Goal: Task Accomplishment & Management: Manage account settings

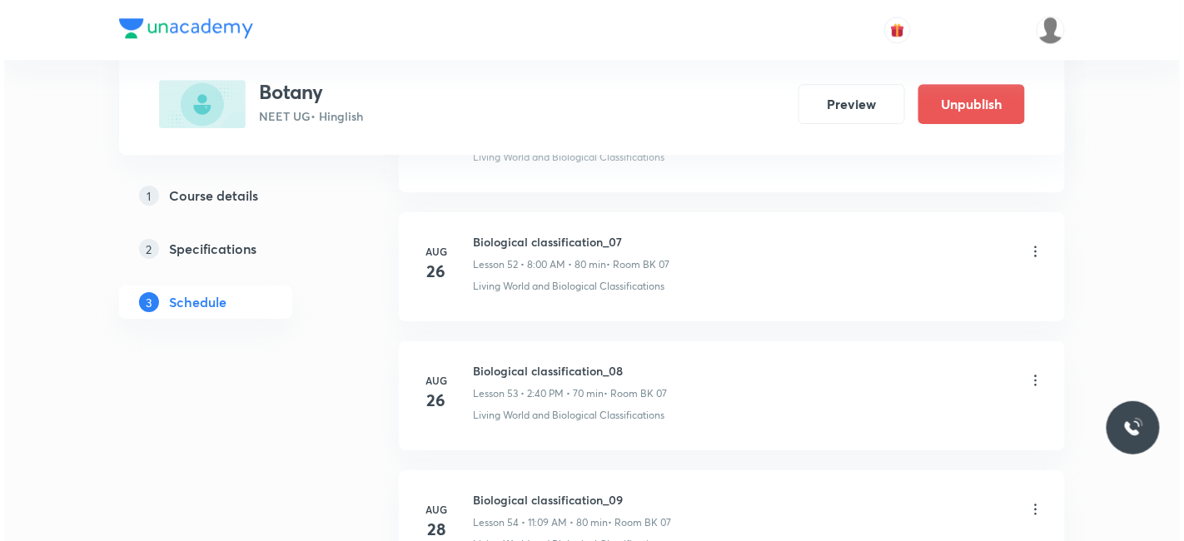
scroll to position [8251, 0]
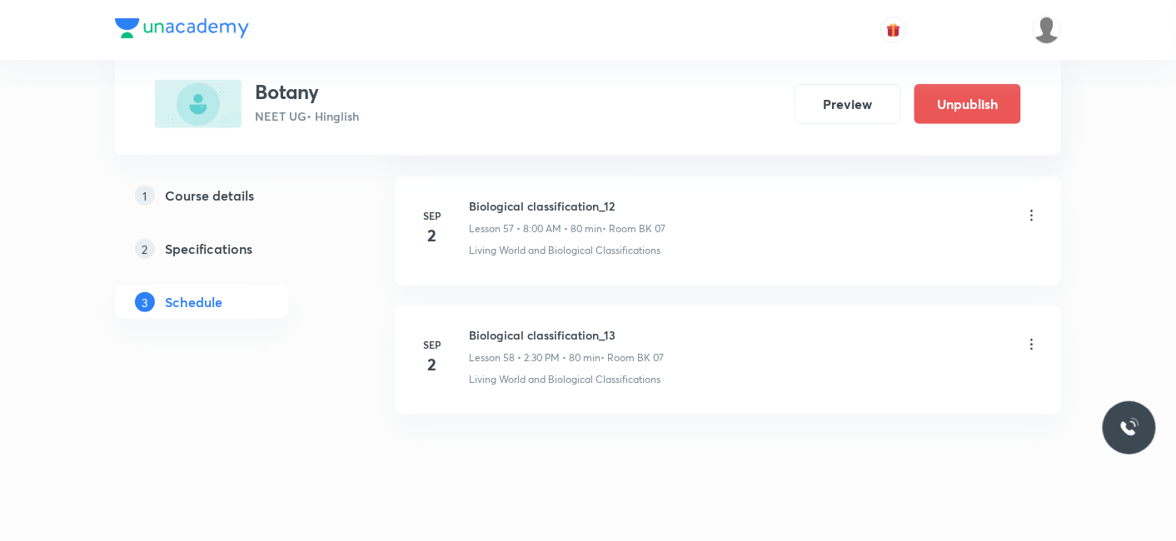
click at [1031, 210] on icon at bounding box center [1032, 215] width 2 height 11
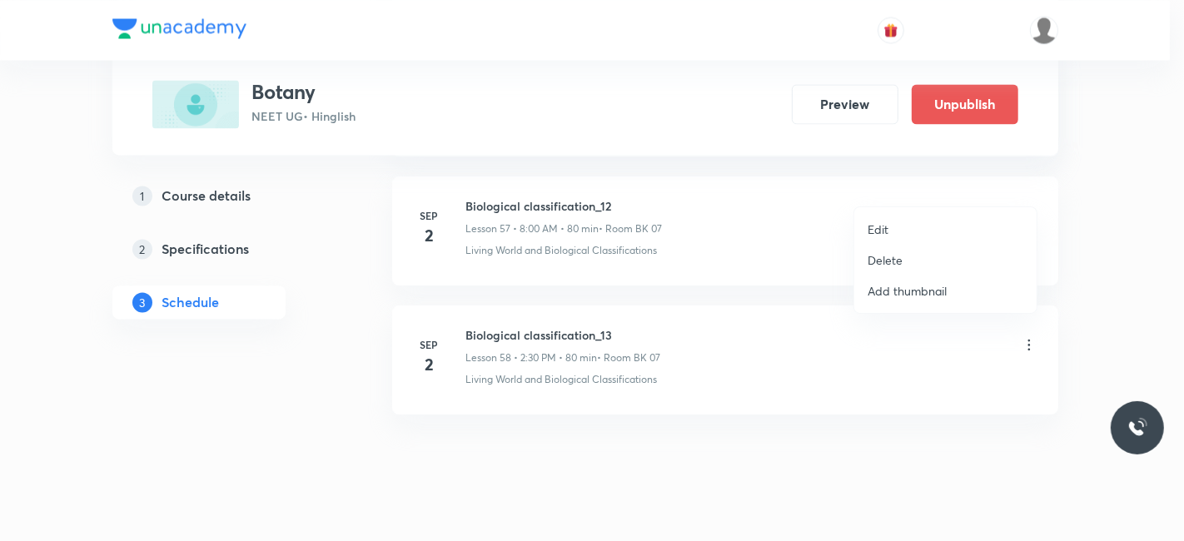
click at [879, 229] on p "Edit" at bounding box center [878, 229] width 21 height 17
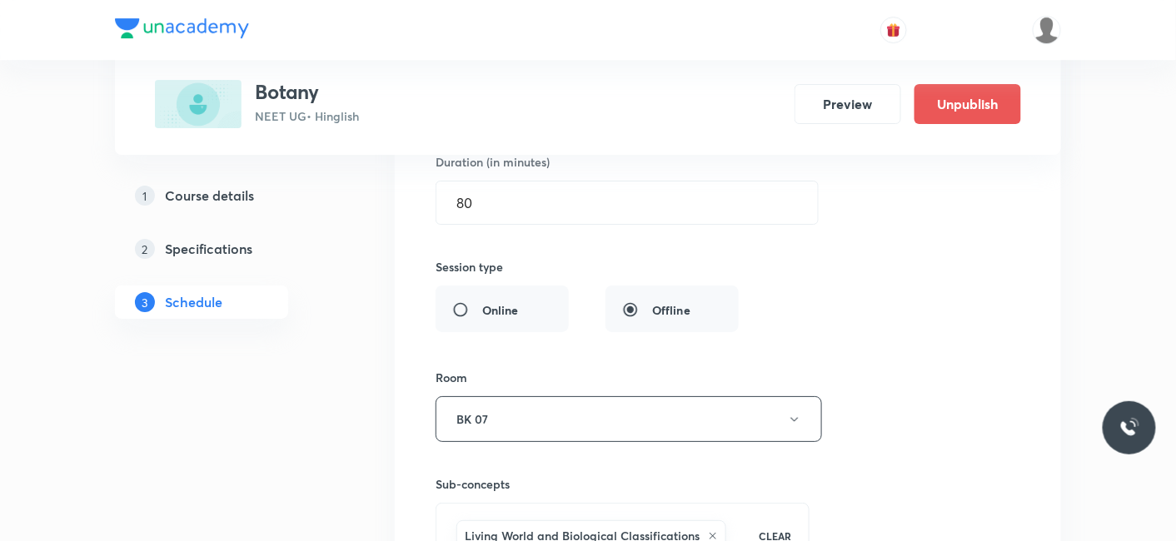
scroll to position [7478, 0]
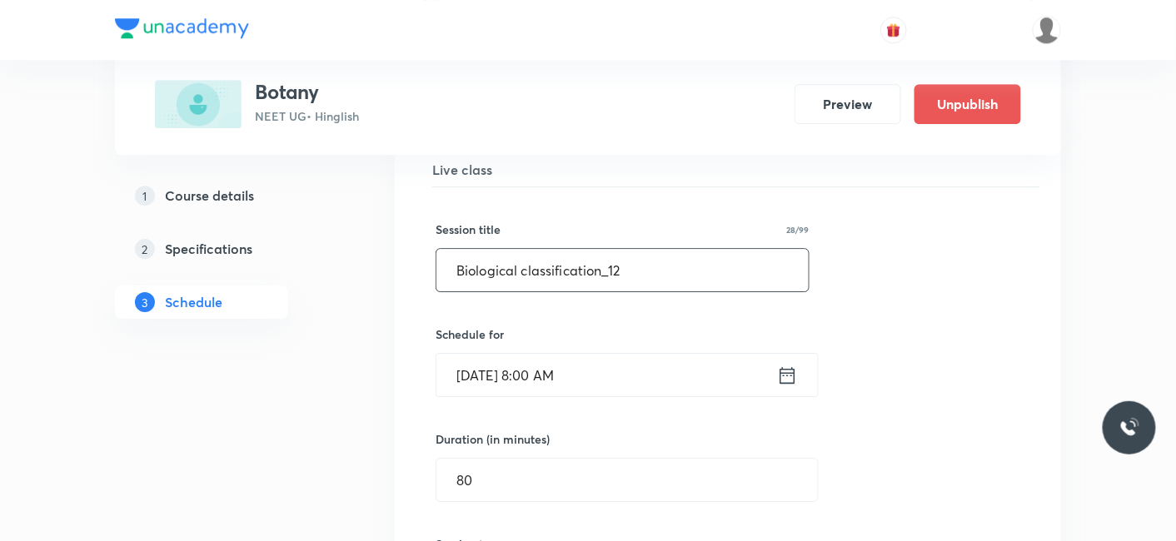
drag, startPoint x: 647, startPoint y: 227, endPoint x: 411, endPoint y: 251, distance: 236.9
click at [411, 251] on li "Biological classification_12 Lesson 57 • Room BK 07 Living World and Biological…" at bounding box center [728, 512] width 666 height 843
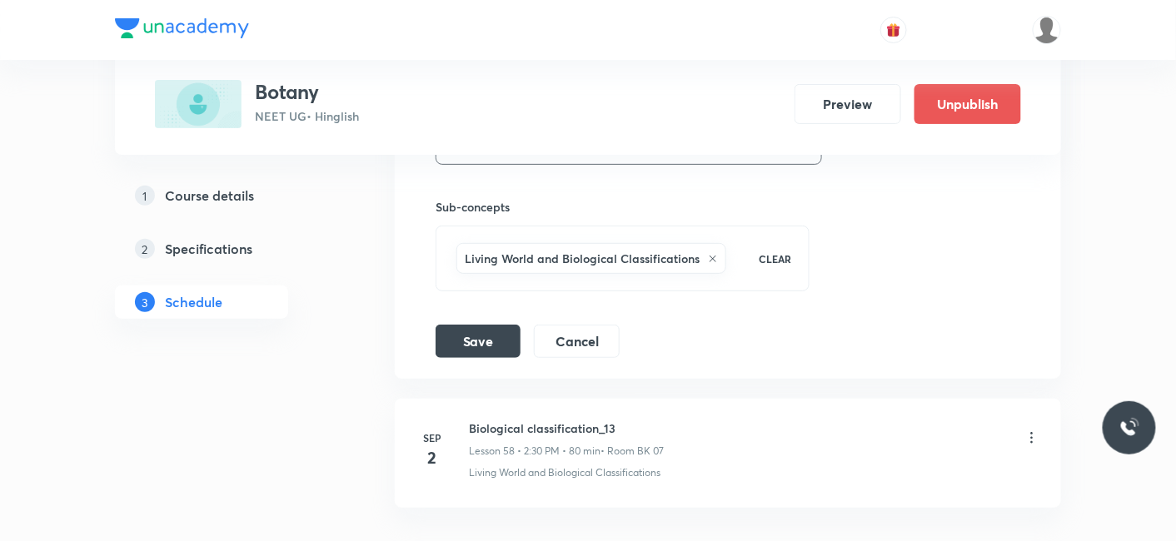
scroll to position [8033, 0]
type input "Plant Kingdom_01"
click at [485, 323] on button "Save" at bounding box center [478, 339] width 85 height 33
click at [1028, 430] on icon at bounding box center [1032, 438] width 17 height 17
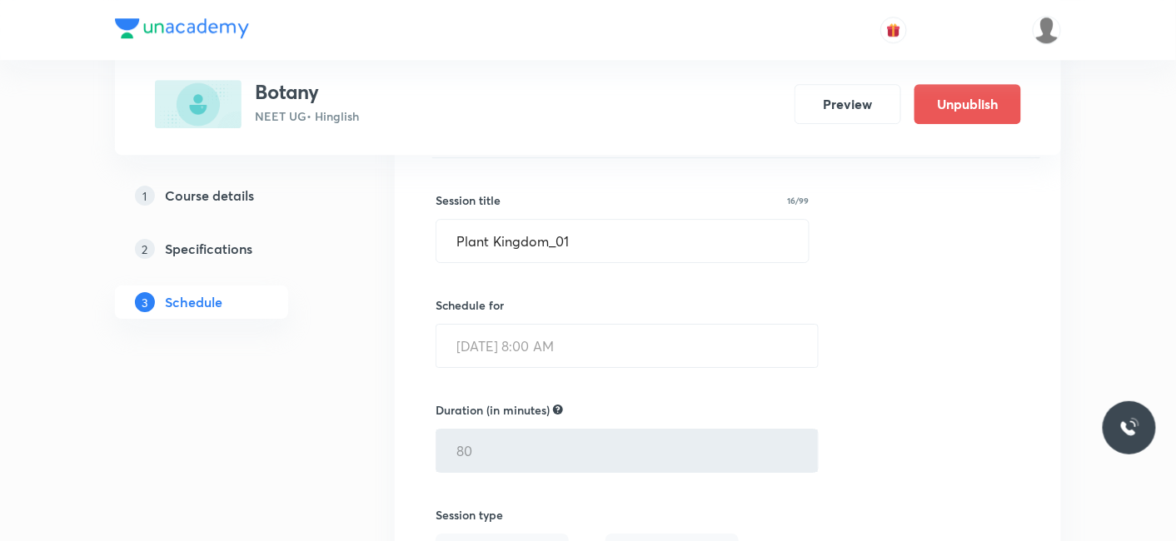
scroll to position [7478, 0]
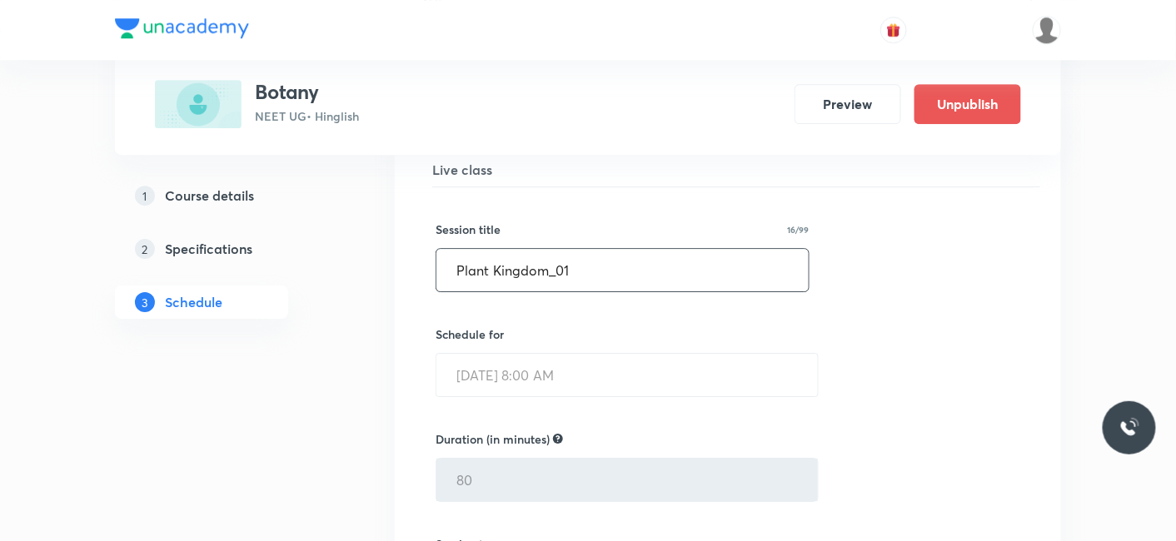
drag, startPoint x: 598, startPoint y: 238, endPoint x: 296, endPoint y: 237, distance: 301.5
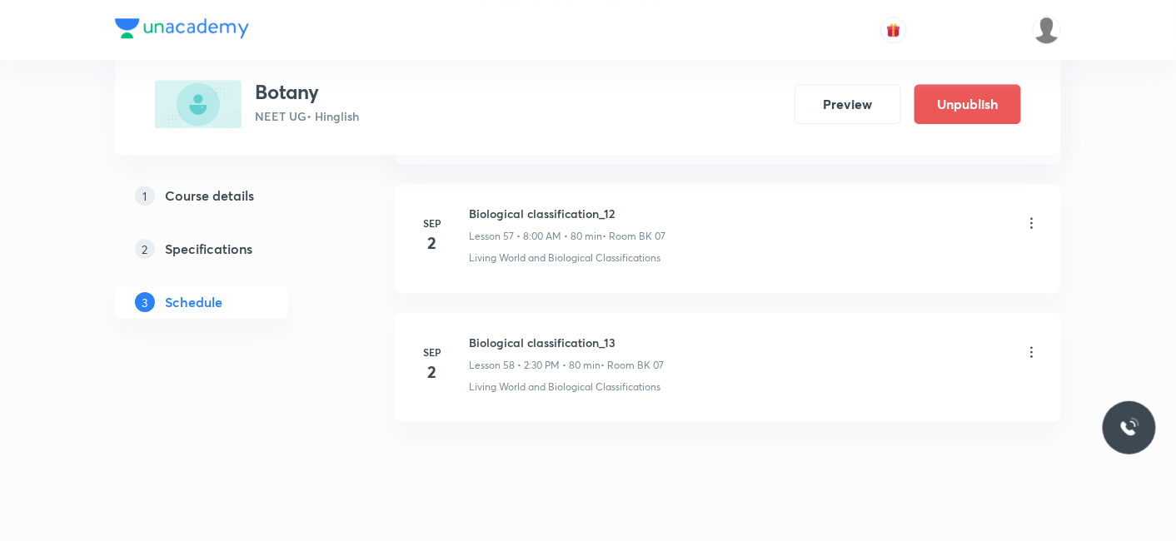
click at [1031, 344] on icon at bounding box center [1032, 352] width 17 height 17
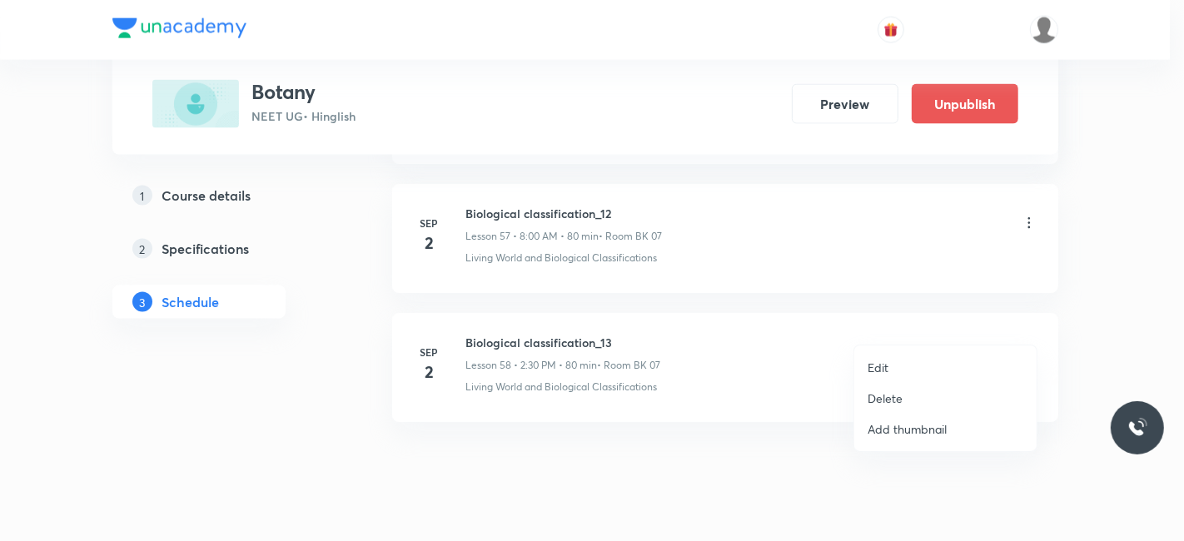
click at [883, 368] on p "Edit" at bounding box center [878, 367] width 21 height 17
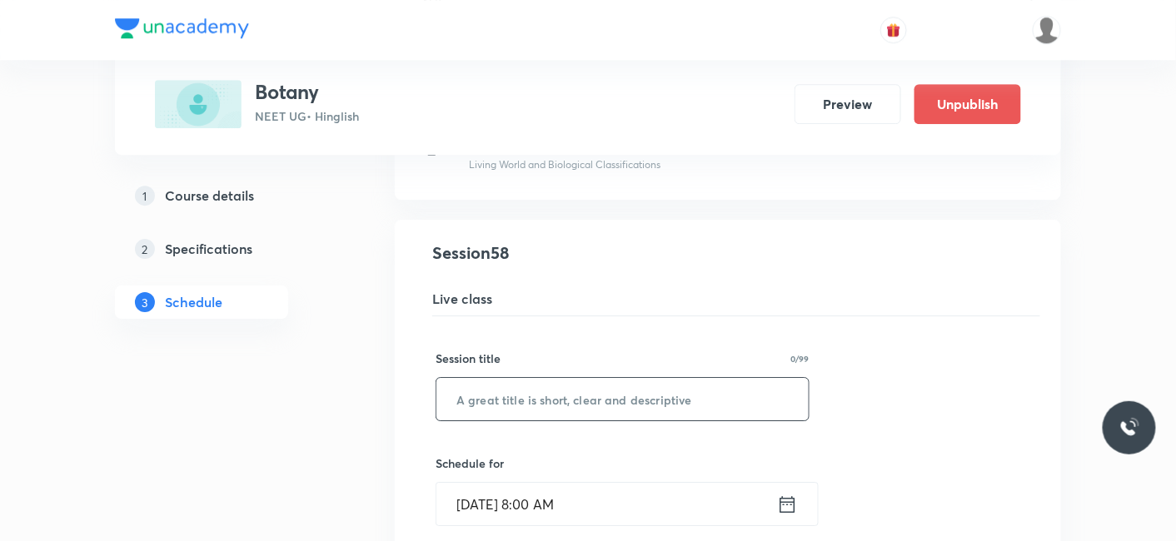
click at [626, 378] on input "text" at bounding box center [622, 399] width 372 height 42
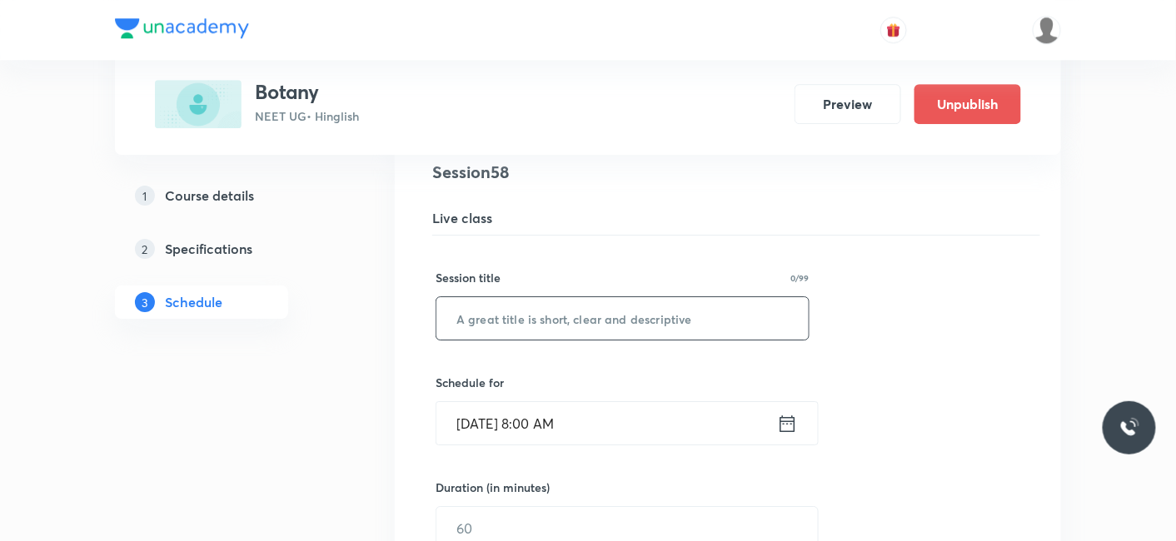
scroll to position [7552, 0]
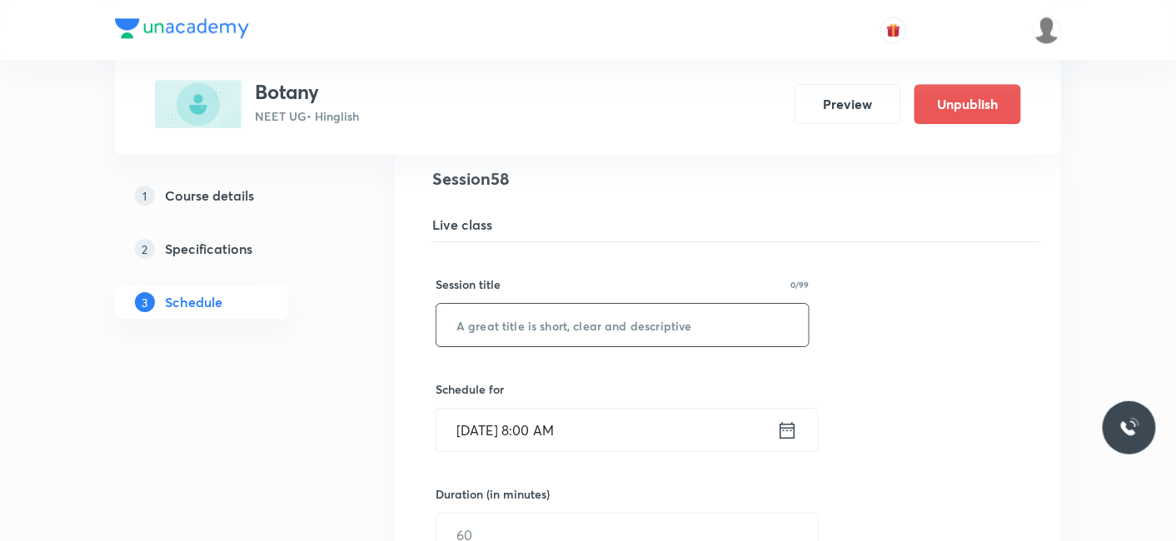
paste input "MUN1M0NW"
type input "M"
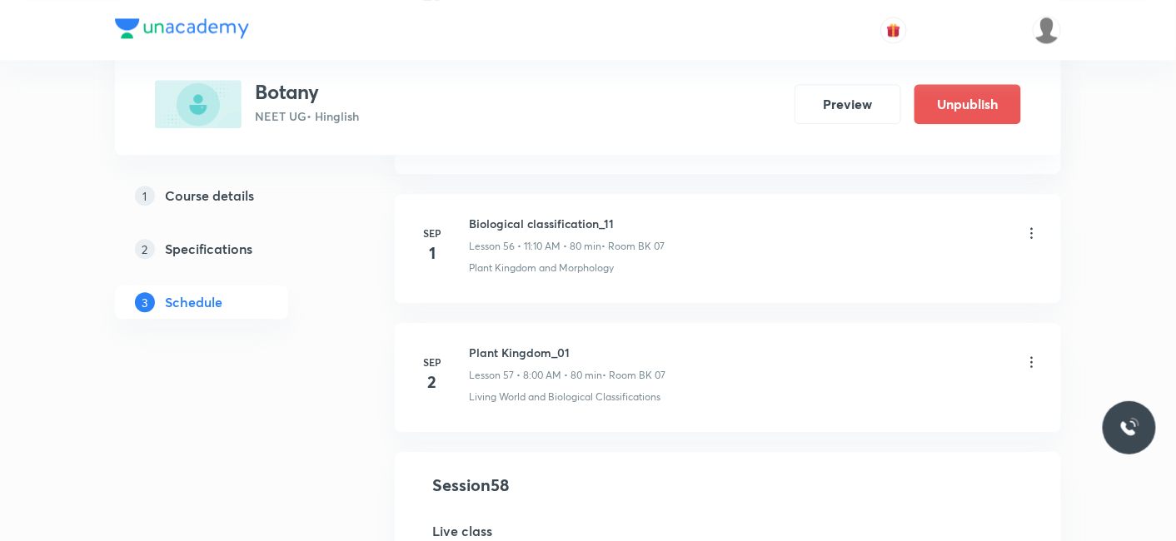
scroll to position [7274, 0]
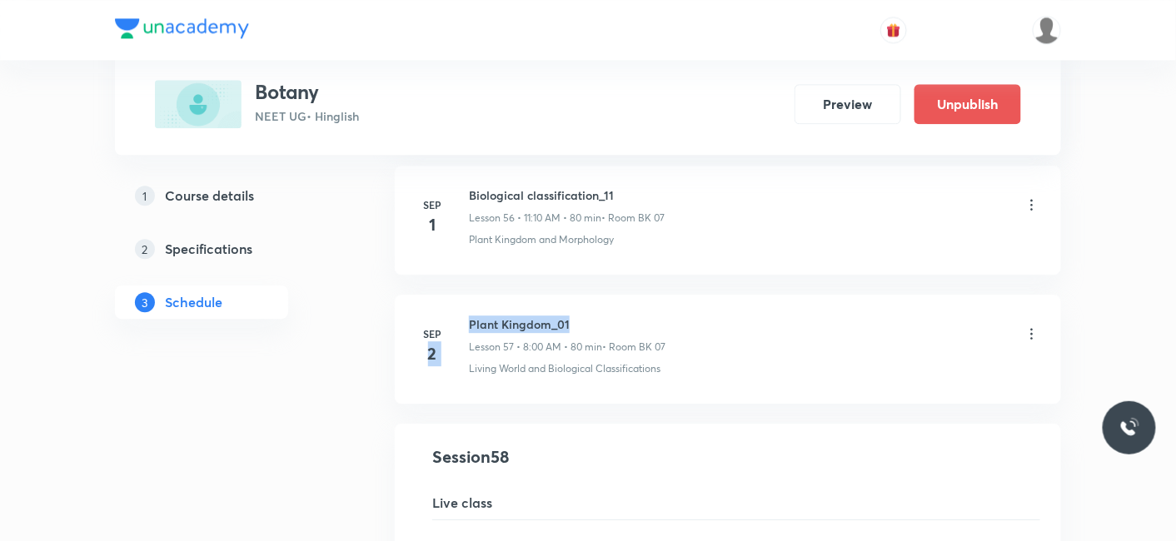
drag, startPoint x: 595, startPoint y: 301, endPoint x: 464, endPoint y: 299, distance: 131.6
click at [464, 316] on div "[DATE] Plant Kingdom_01 Lesson 57 • 8:00 AM • 80 min • Room BK 07 Living World …" at bounding box center [728, 346] width 625 height 61
click at [471, 316] on h6 "Plant Kingdom_01" at bounding box center [567, 324] width 197 height 17
drag, startPoint x: 471, startPoint y: 297, endPoint x: 576, endPoint y: 289, distance: 106.1
click at [576, 316] on h6 "Plant Kingdom_01" at bounding box center [567, 324] width 197 height 17
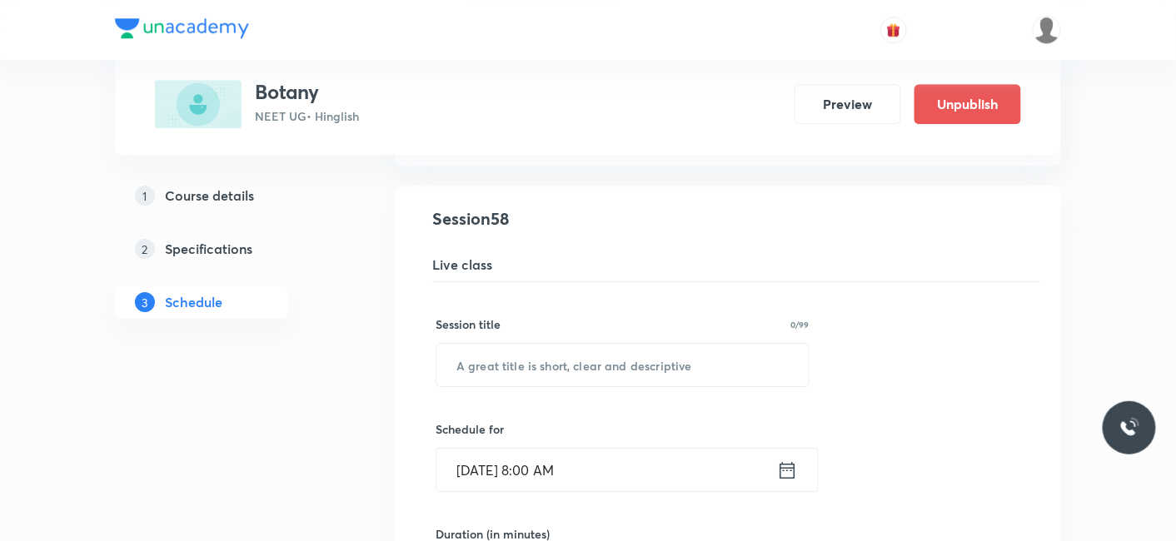
scroll to position [7552, 0]
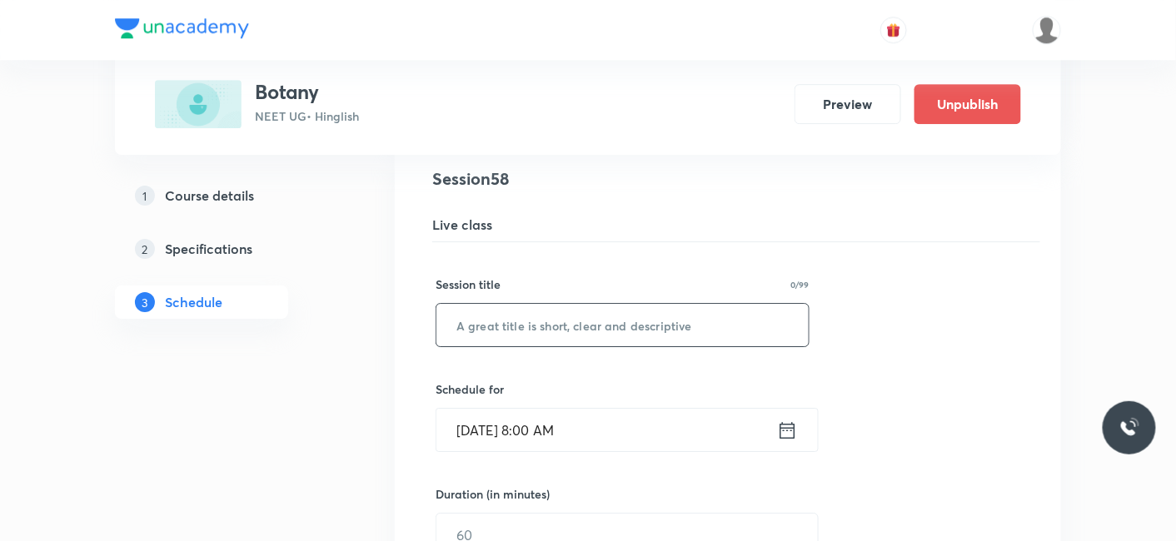
click at [535, 309] on input "text" at bounding box center [622, 325] width 372 height 42
paste input "Plant Kingdom_01"
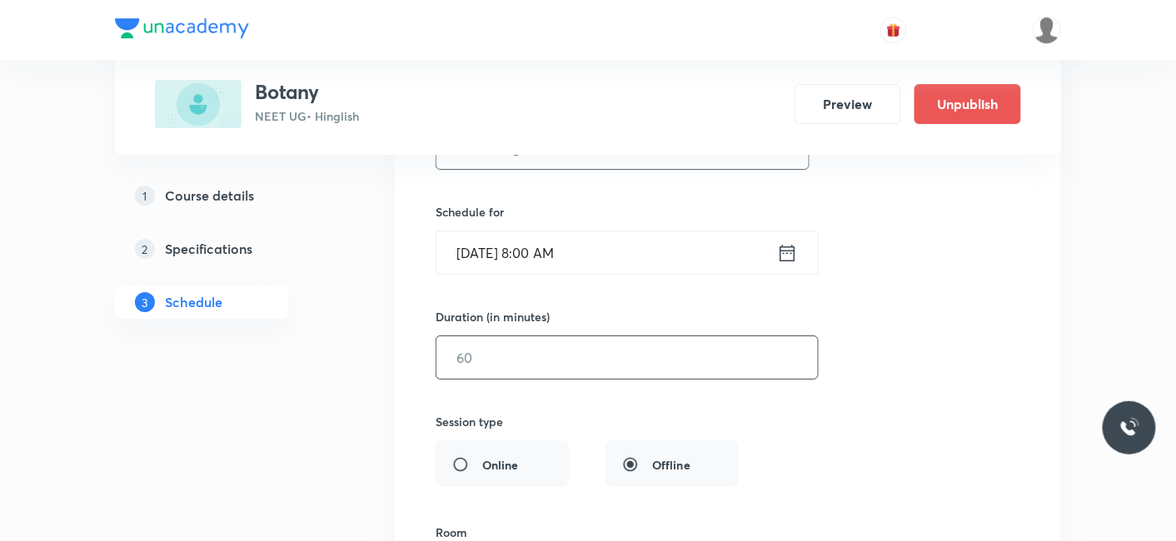
scroll to position [7737, 0]
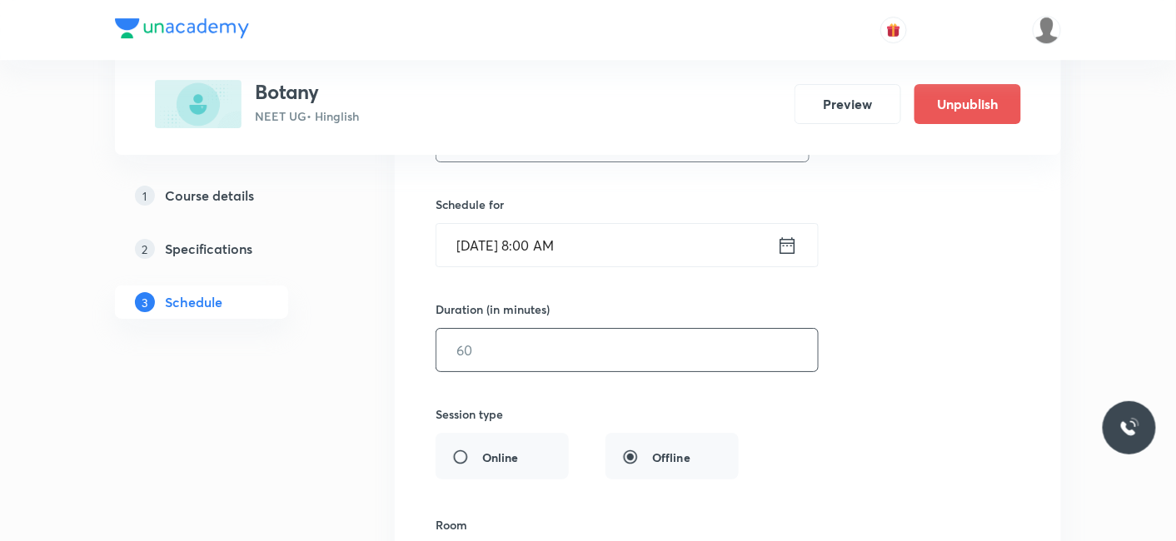
type input "Plant Kingdom_02"
click at [535, 329] on input "text" at bounding box center [626, 350] width 381 height 42
type input "80"
click at [609, 224] on input "[DATE] 8:00 AM" at bounding box center [606, 245] width 341 height 42
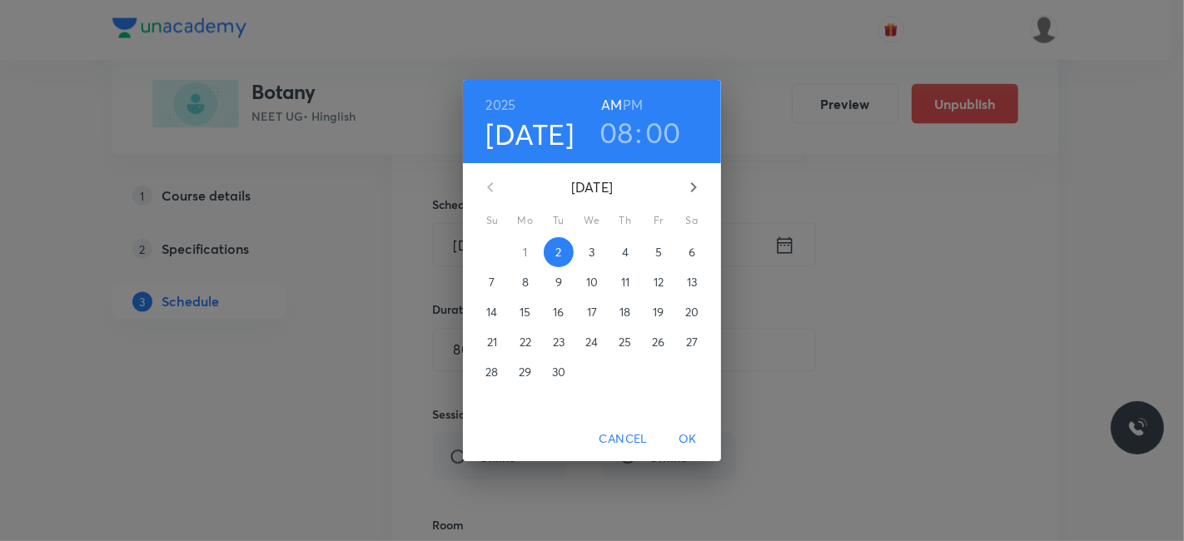
click at [627, 127] on h3 "08" at bounding box center [617, 132] width 34 height 35
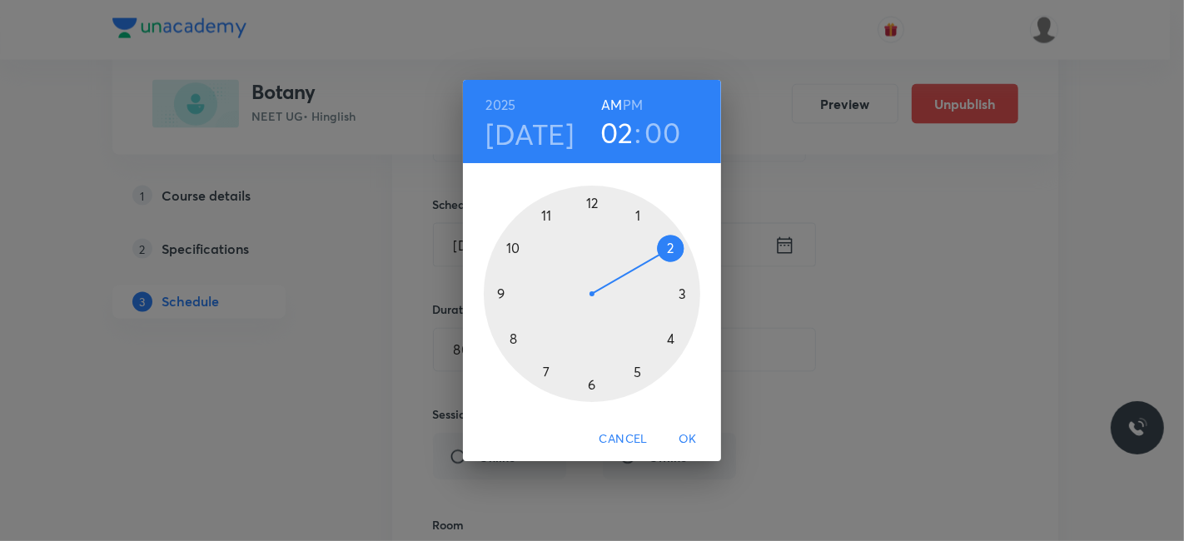
drag, startPoint x: 511, startPoint y: 336, endPoint x: 645, endPoint y: 262, distance: 152.9
click at [645, 262] on div at bounding box center [592, 294] width 217 height 217
click at [634, 102] on h6 "PM" at bounding box center [633, 104] width 20 height 23
click at [587, 380] on div at bounding box center [592, 294] width 217 height 217
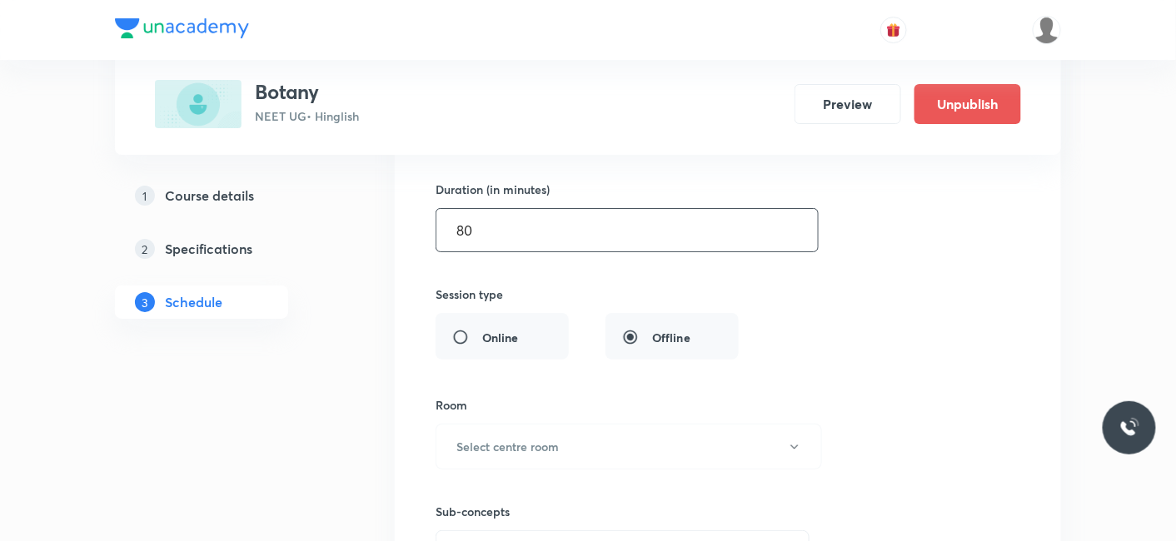
scroll to position [7922, 0]
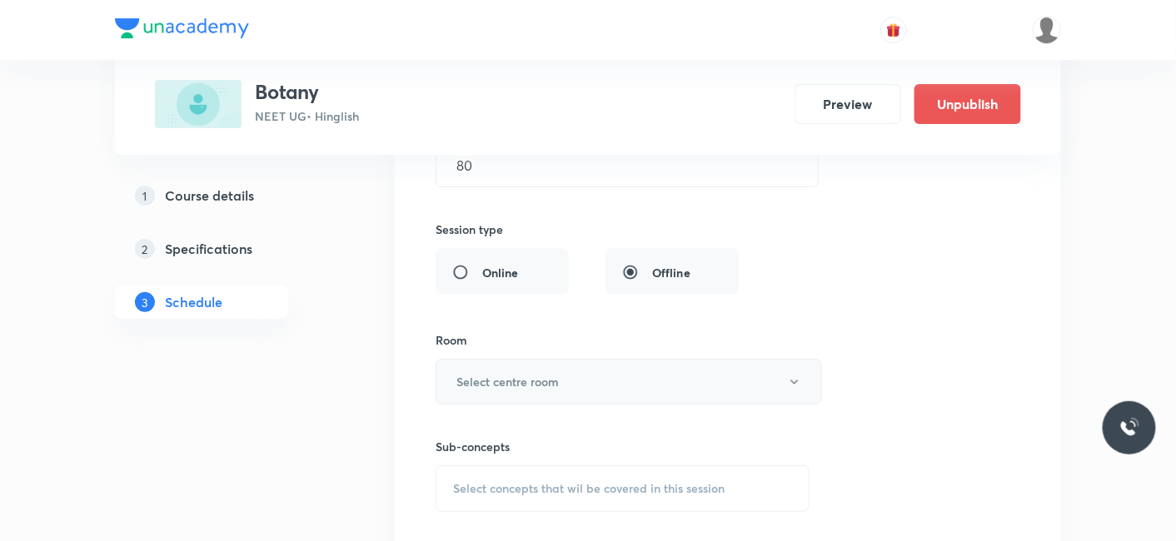
click at [521, 373] on h6 "Select centre room" at bounding box center [507, 381] width 102 height 17
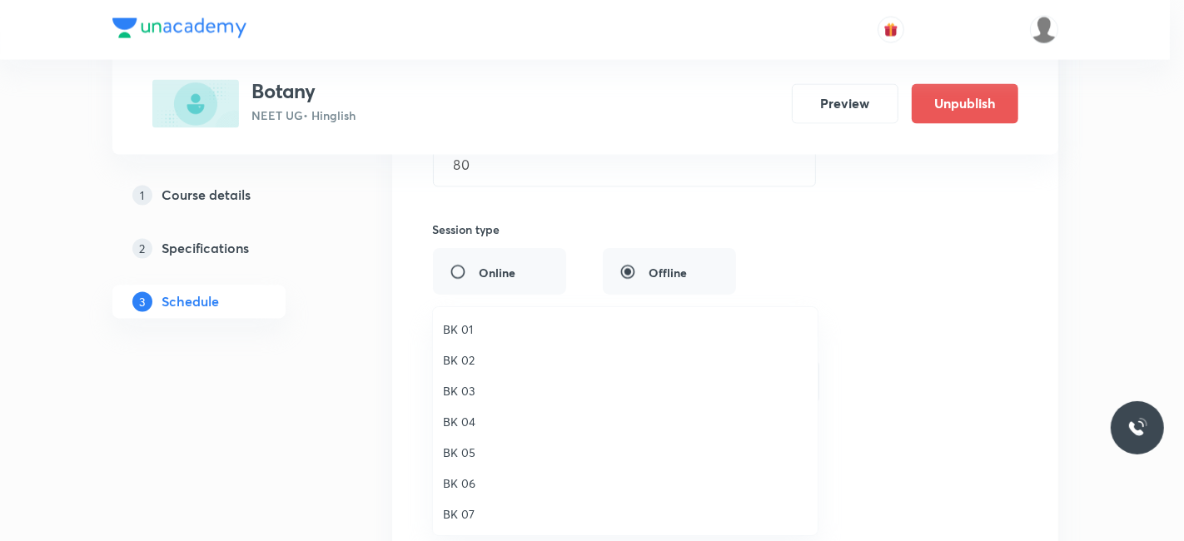
click at [466, 511] on span "BK 07" at bounding box center [625, 514] width 365 height 17
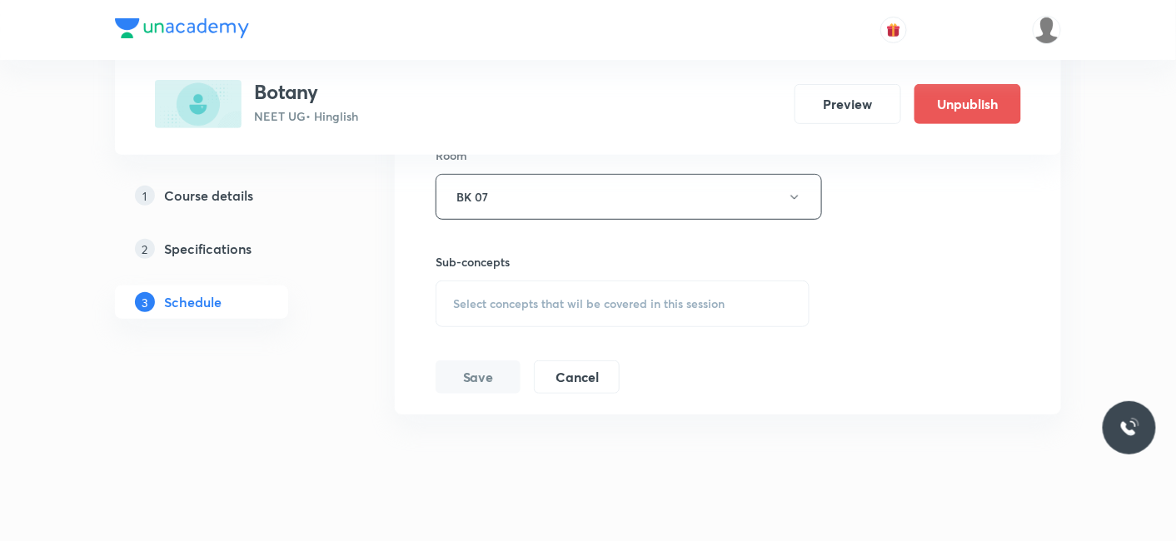
scroll to position [8107, 0]
click at [535, 297] on span "Select concepts that wil be covered in this session" at bounding box center [589, 303] width 272 height 13
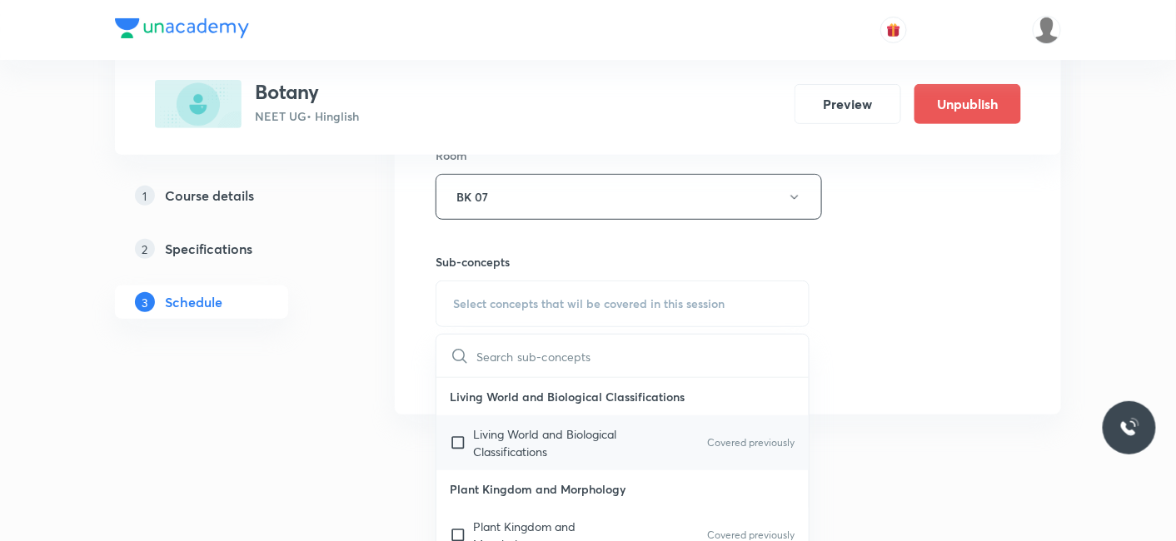
click at [523, 426] on p "Living World and Biological Classifications" at bounding box center [557, 443] width 168 height 35
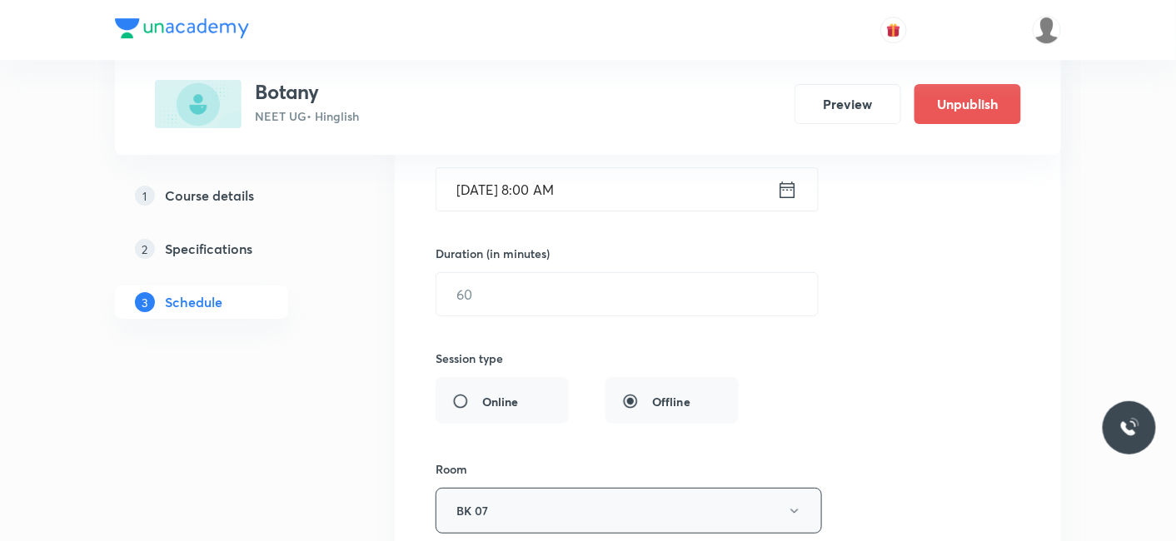
scroll to position [7737, 0]
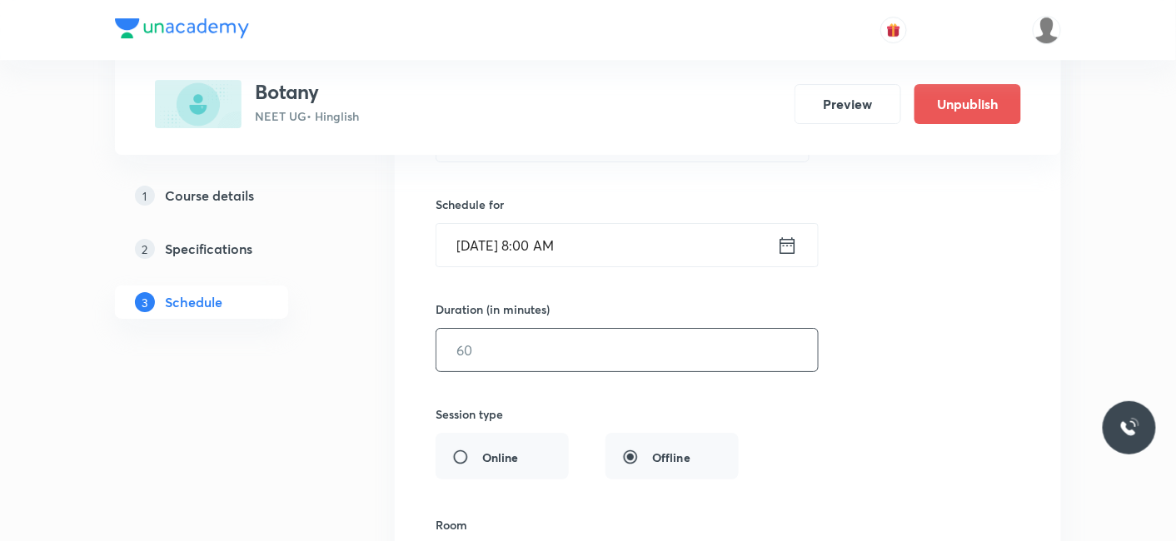
click at [518, 329] on input "text" at bounding box center [626, 350] width 381 height 42
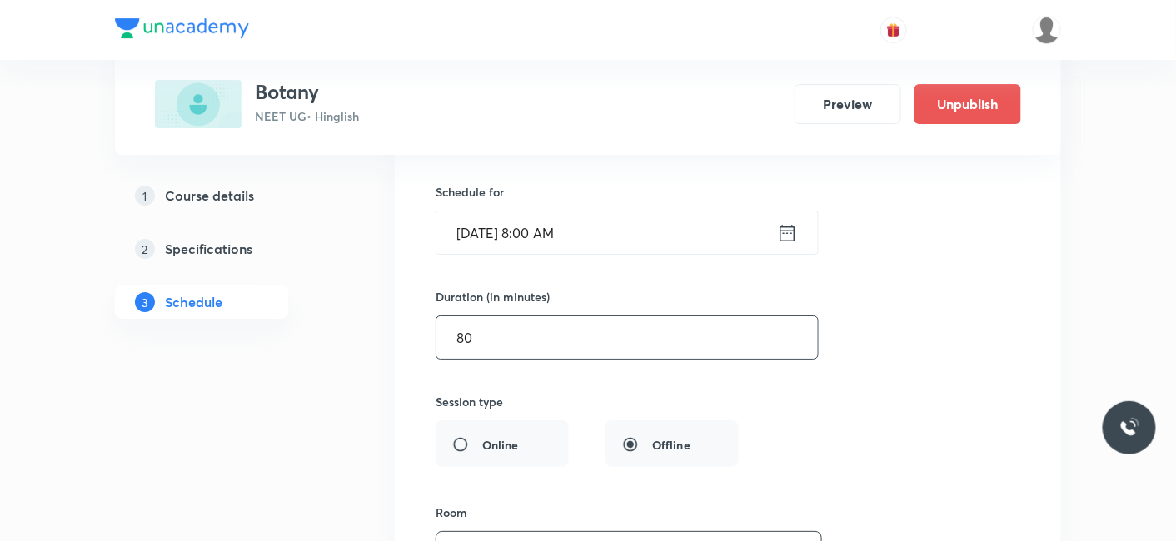
scroll to position [7663, 0]
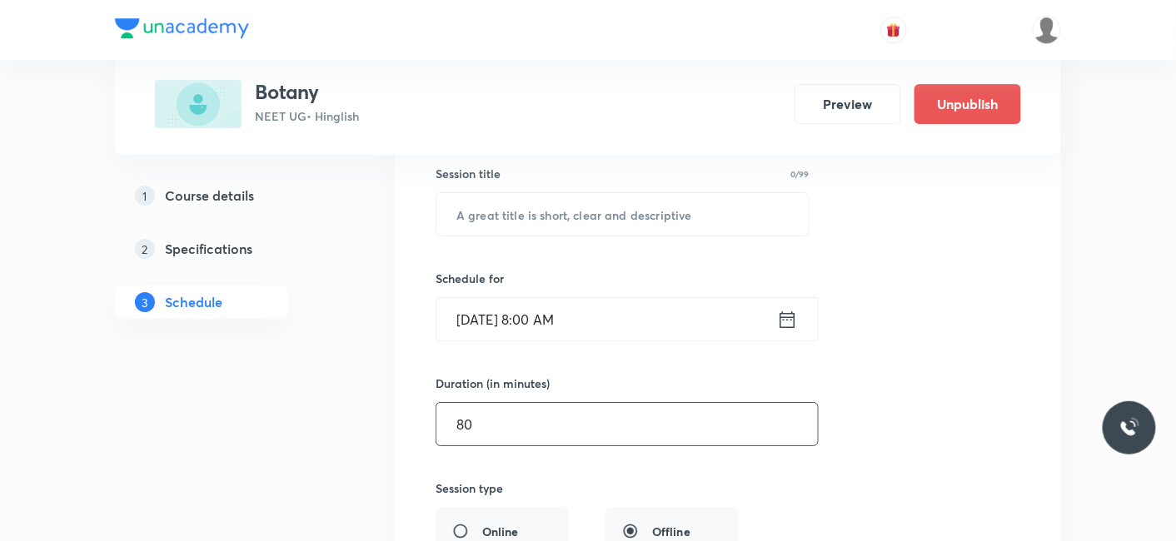
type input "80"
click at [582, 298] on input "[DATE] 8:00 AM" at bounding box center [606, 319] width 341 height 42
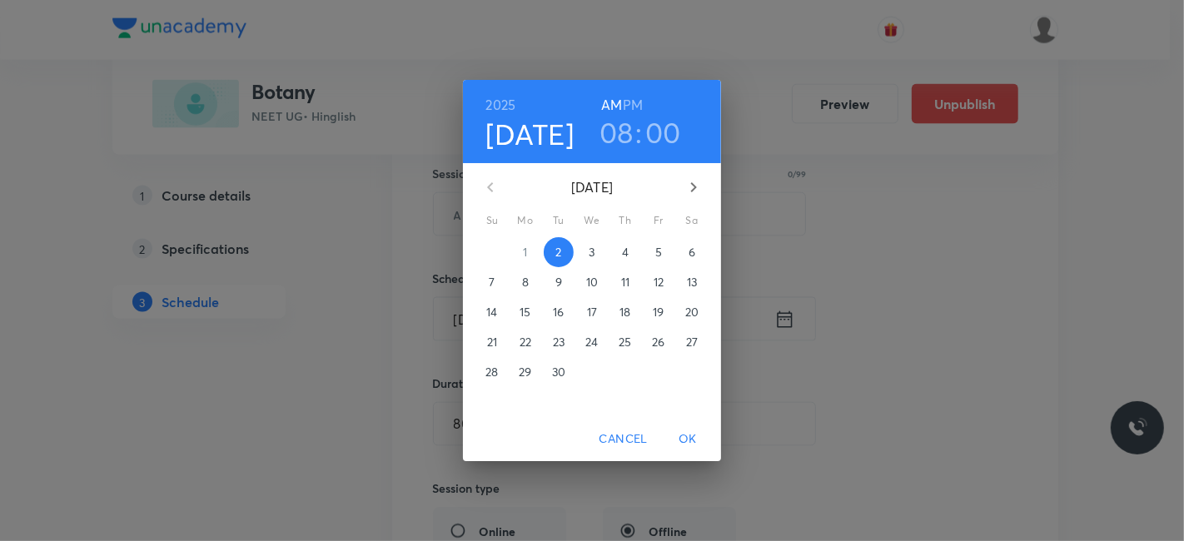
click at [899, 279] on div "[DATE] 08 : 00 AM PM [DATE] Su Mo Tu We Th Fr Sa 31 1 2 3 4 5 6 7 8 9 10 11 12 …" at bounding box center [592, 270] width 1184 height 541
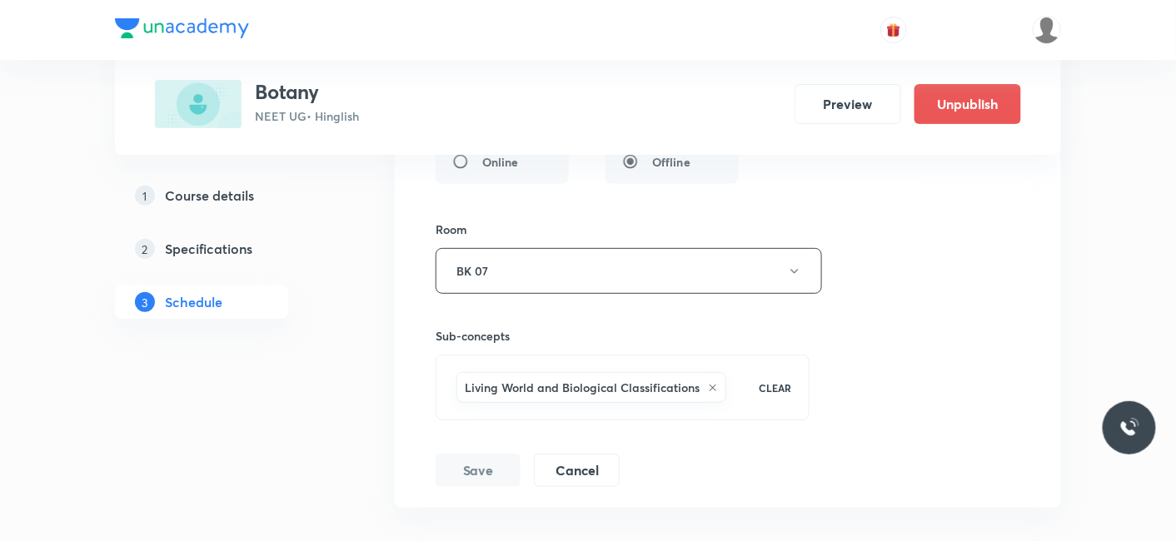
scroll to position [8126, 0]
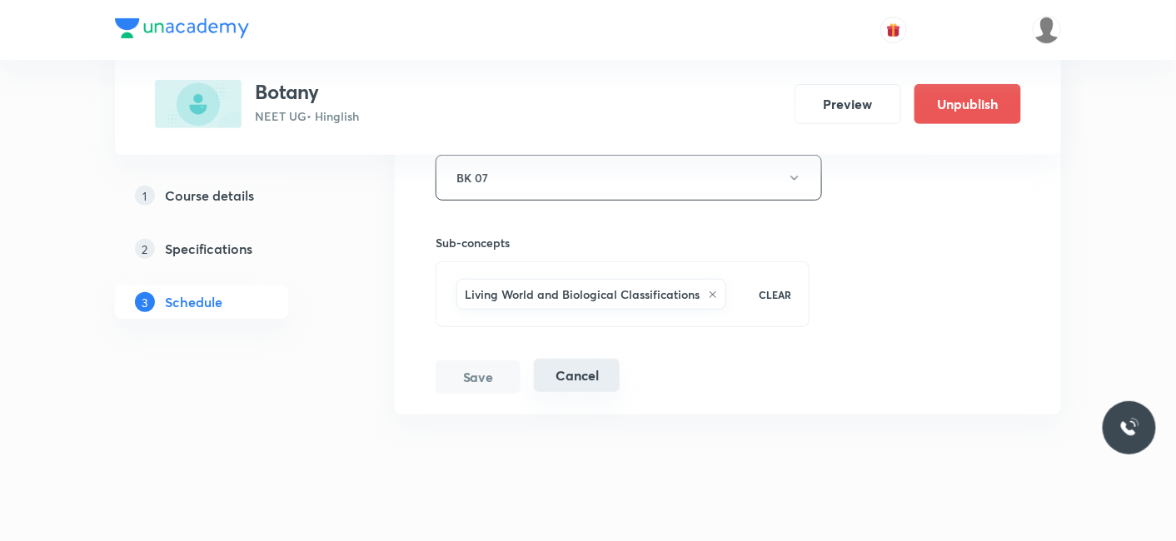
click at [583, 359] on button "Cancel" at bounding box center [577, 375] width 86 height 33
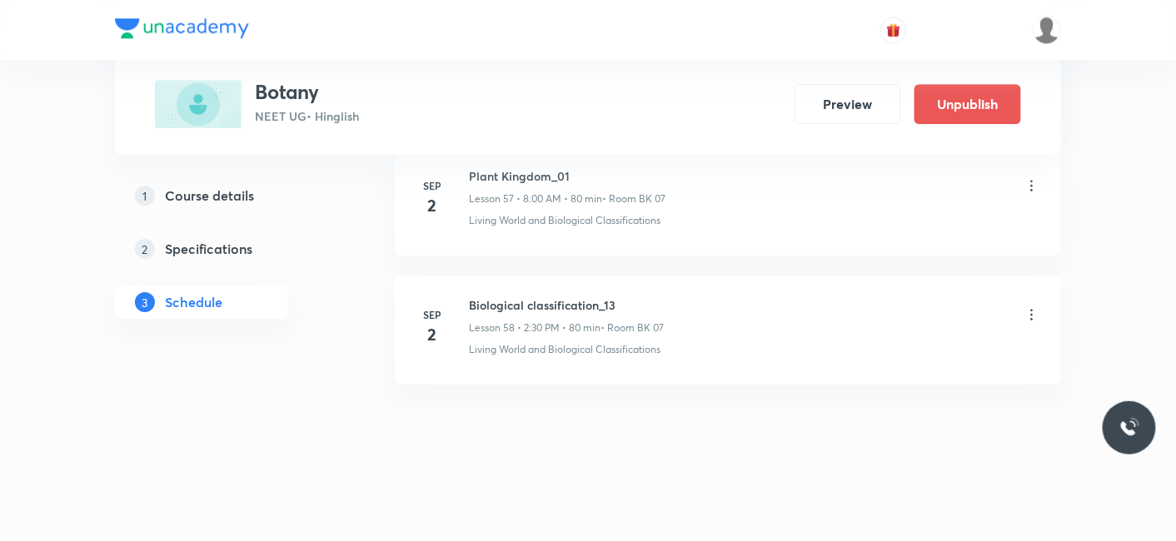
scroll to position [7488, 0]
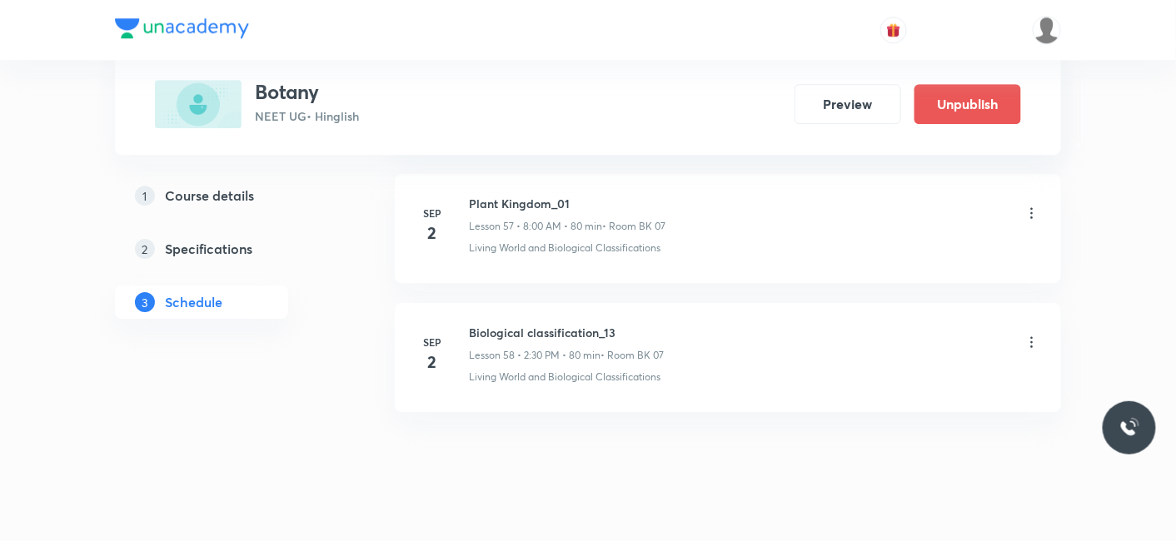
click at [1030, 334] on icon at bounding box center [1032, 342] width 17 height 17
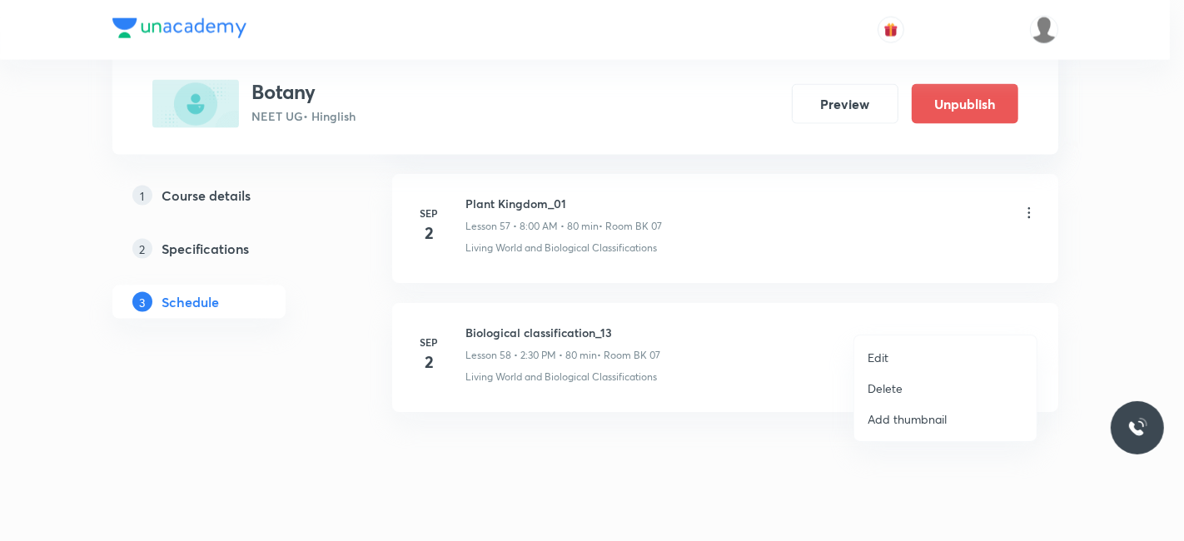
click at [872, 358] on p "Edit" at bounding box center [878, 357] width 21 height 17
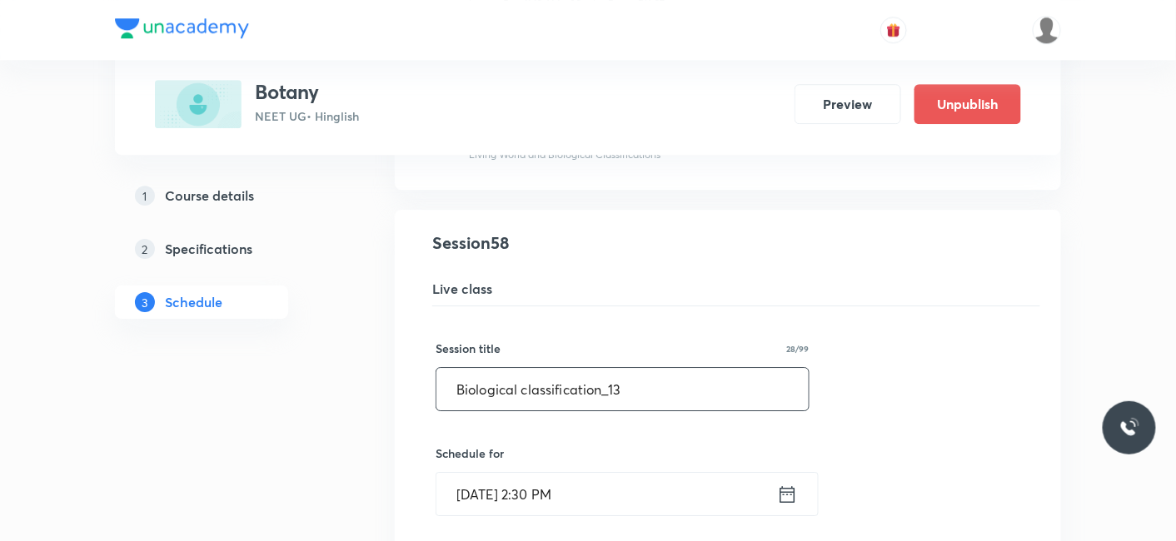
drag, startPoint x: 630, startPoint y: 359, endPoint x: 297, endPoint y: 366, distance: 333.2
paste input "Plant Kingdom_01"
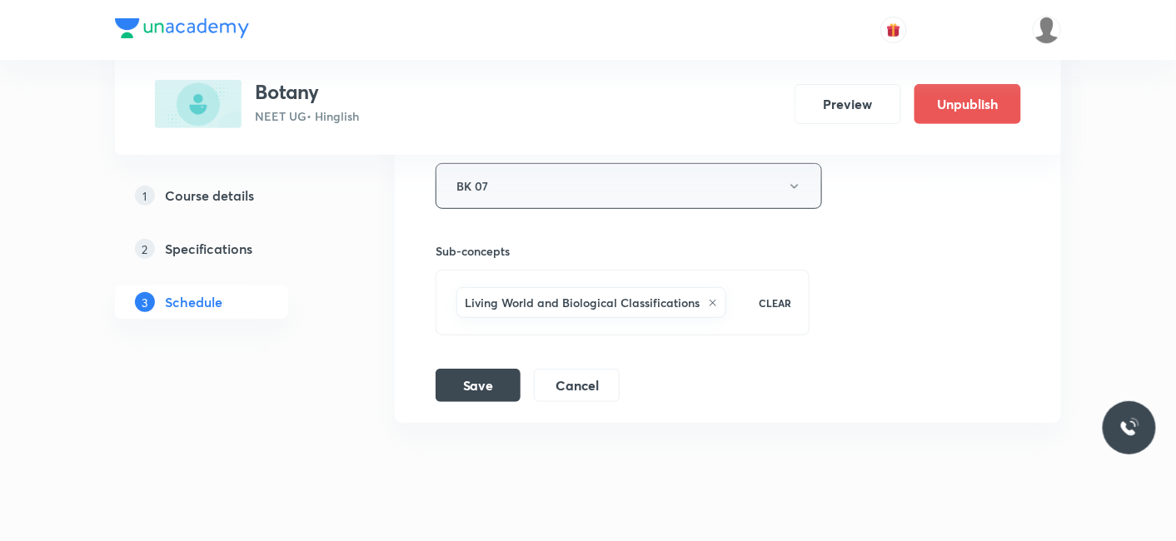
scroll to position [8126, 0]
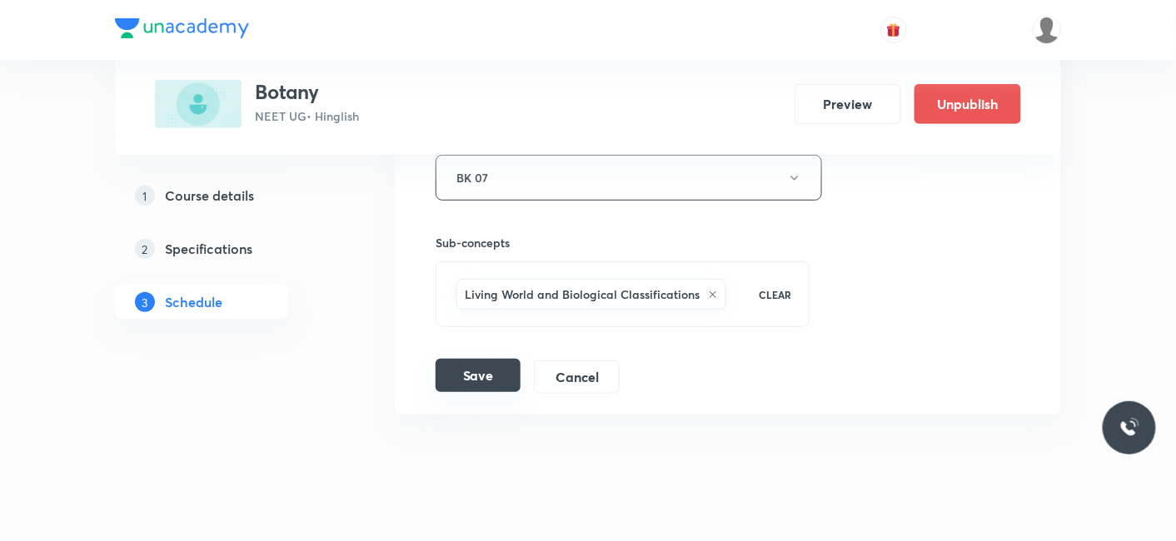
type input "Plant Kingdom_02"
click at [490, 359] on button "Save" at bounding box center [478, 375] width 85 height 33
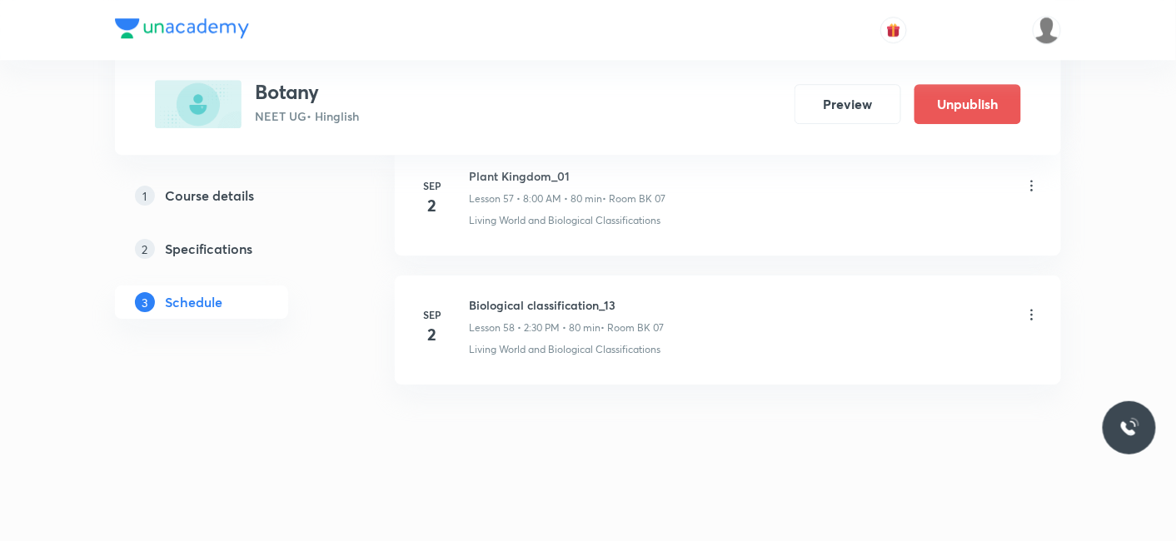
scroll to position [7488, 0]
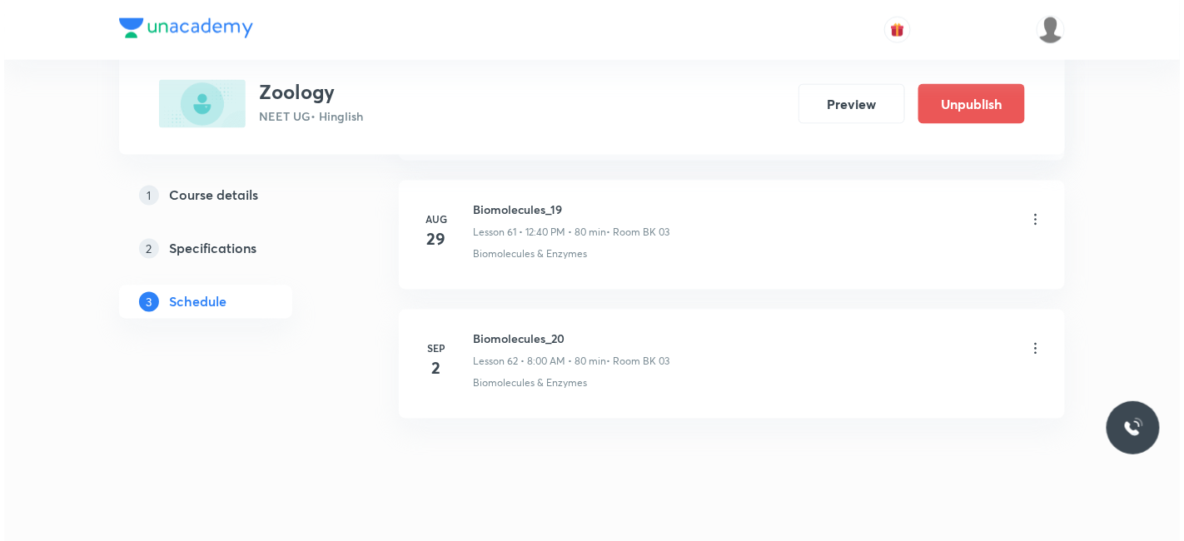
scroll to position [8766, 0]
click at [1034, 338] on icon at bounding box center [1032, 346] width 17 height 17
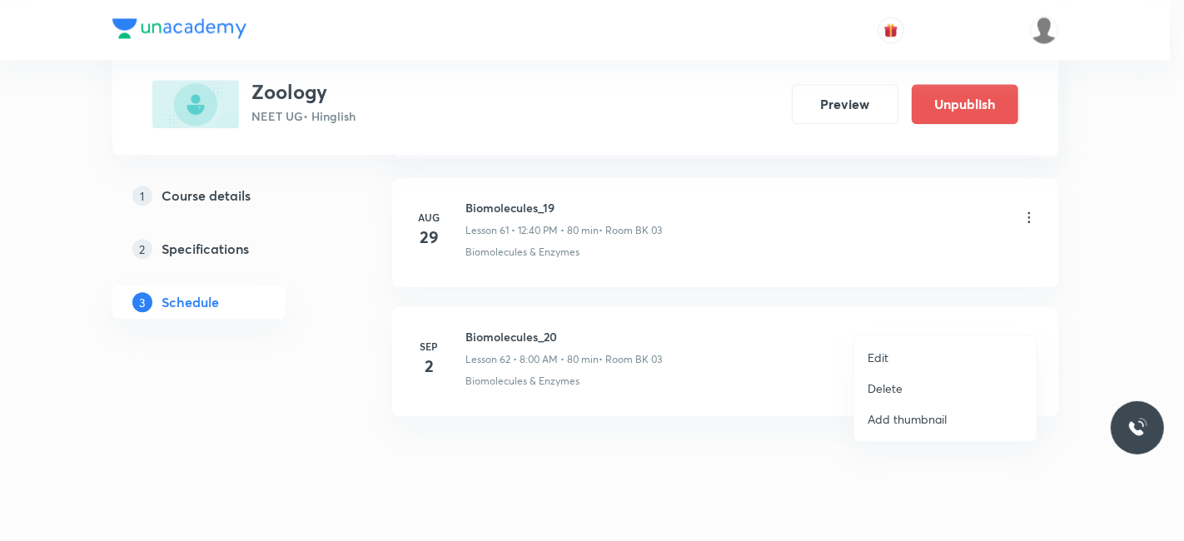
click at [878, 355] on p "Edit" at bounding box center [878, 357] width 21 height 17
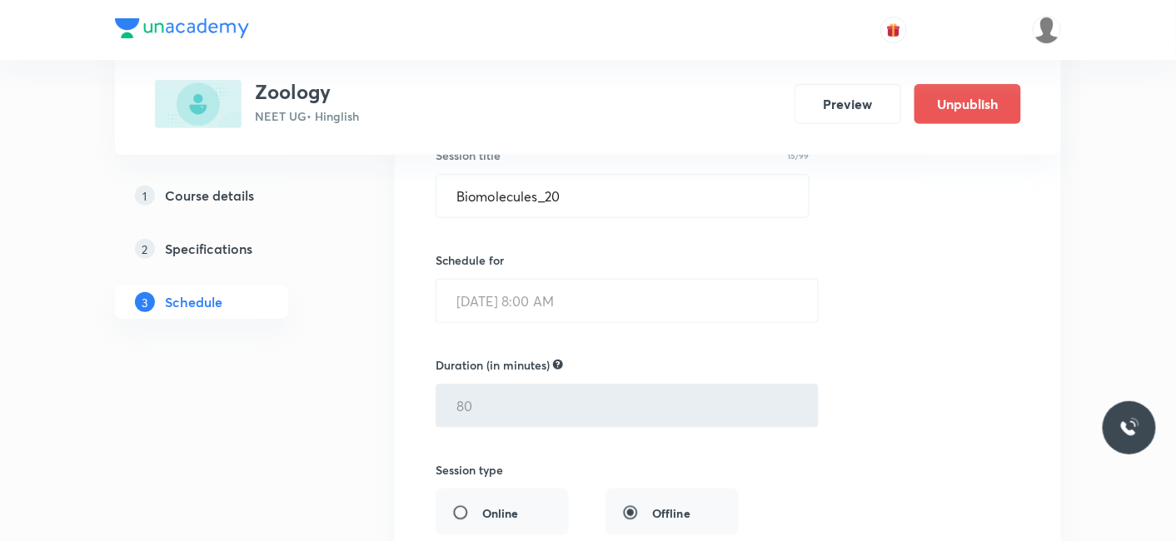
scroll to position [7993, 0]
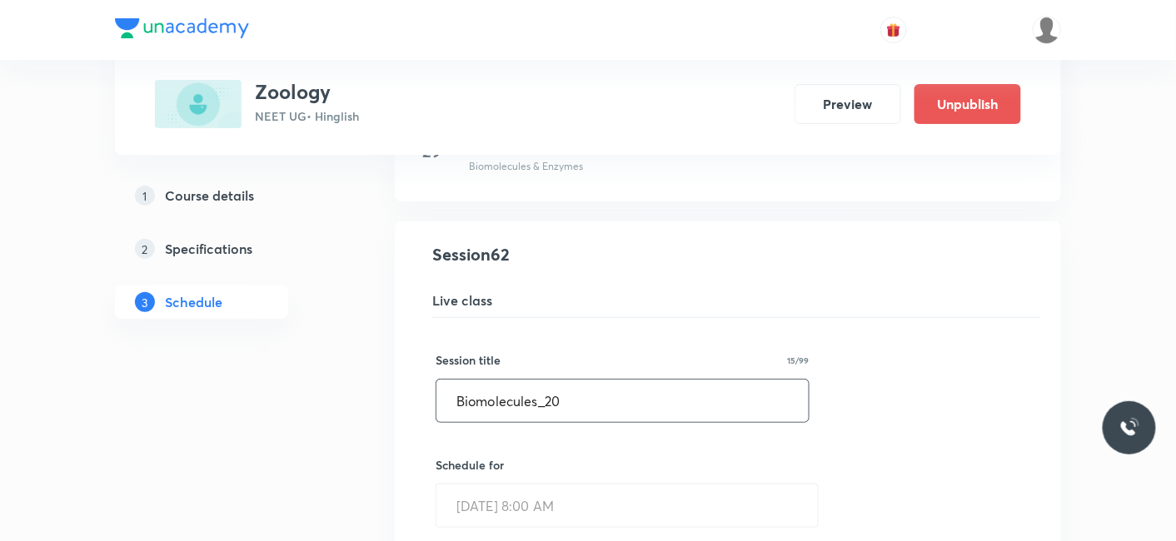
click at [604, 380] on input "Biomolecules_20" at bounding box center [622, 401] width 372 height 42
type input "B"
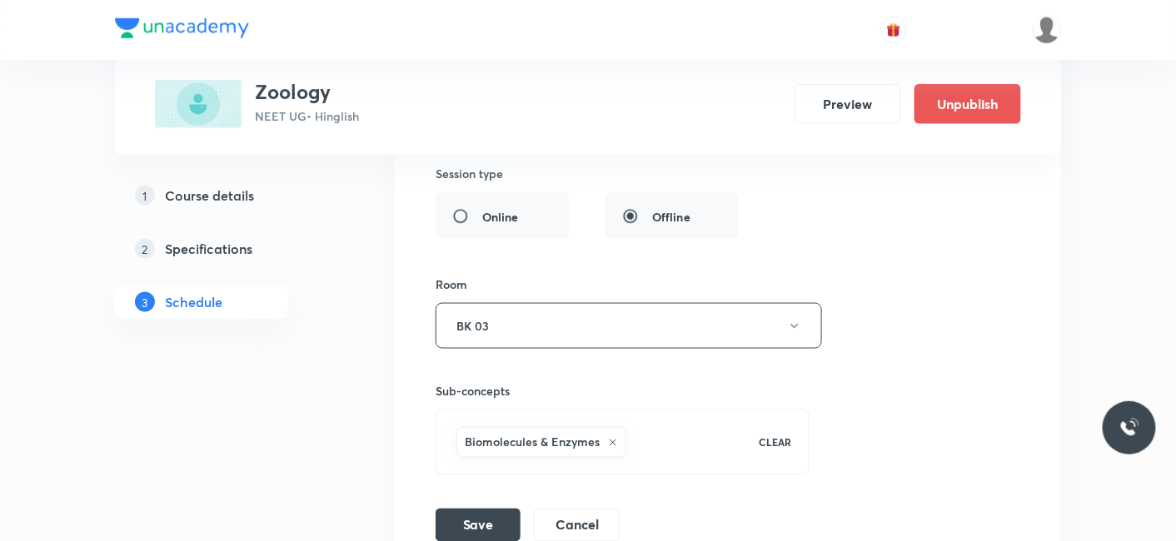
scroll to position [8640, 0]
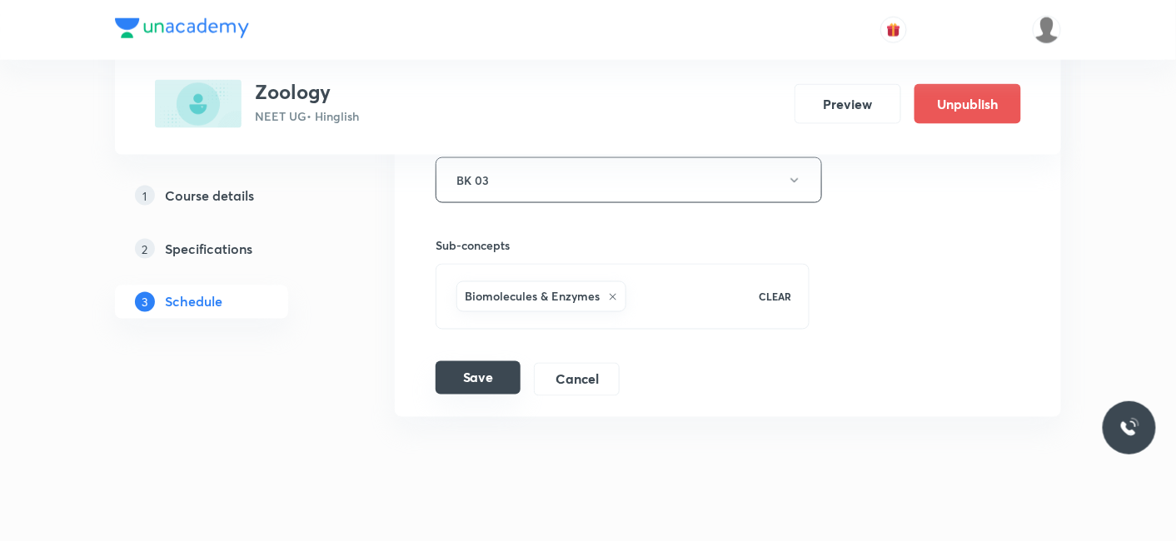
type input "Breathing and Exchange of Gases_01"
click at [481, 361] on button "Save" at bounding box center [478, 377] width 85 height 33
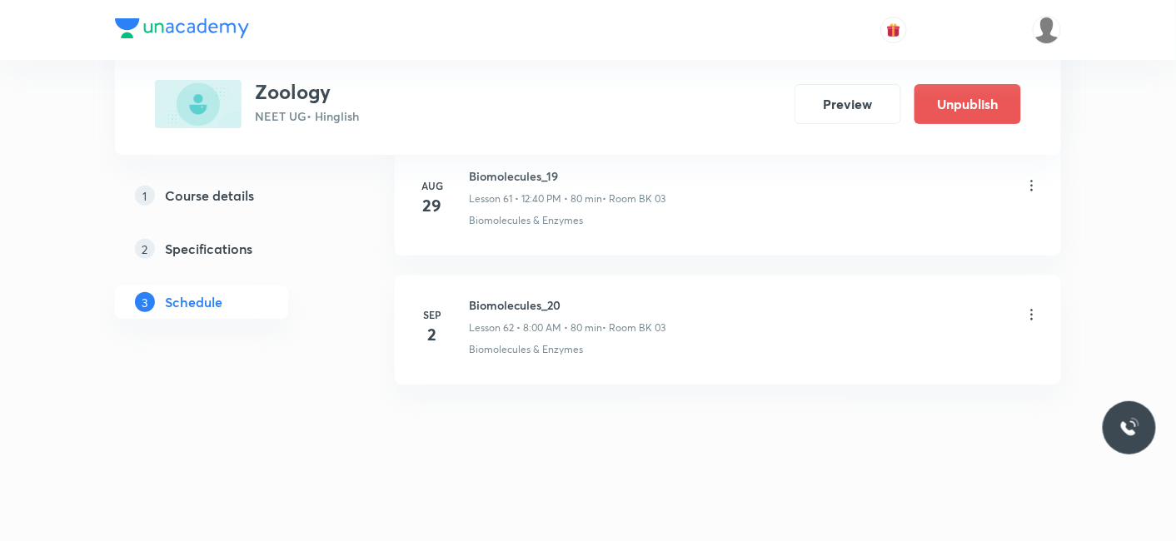
scroll to position [8002, 0]
